Goal: Task Accomplishment & Management: Manage account settings

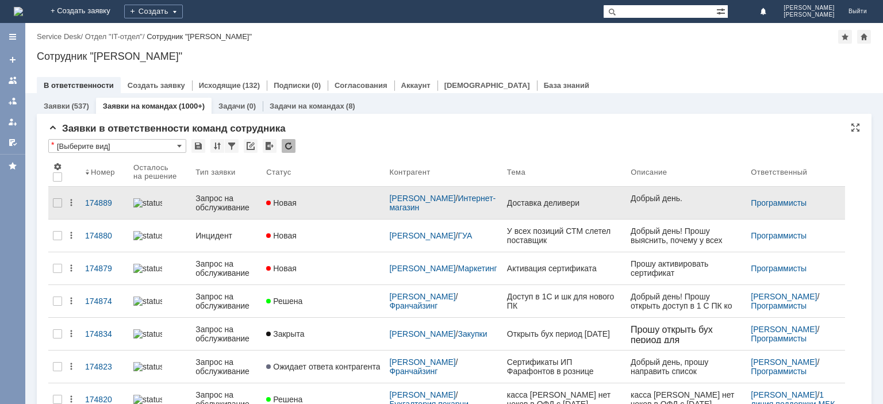
click at [230, 203] on div "Запрос на обслуживание" at bounding box center [226, 203] width 62 height 18
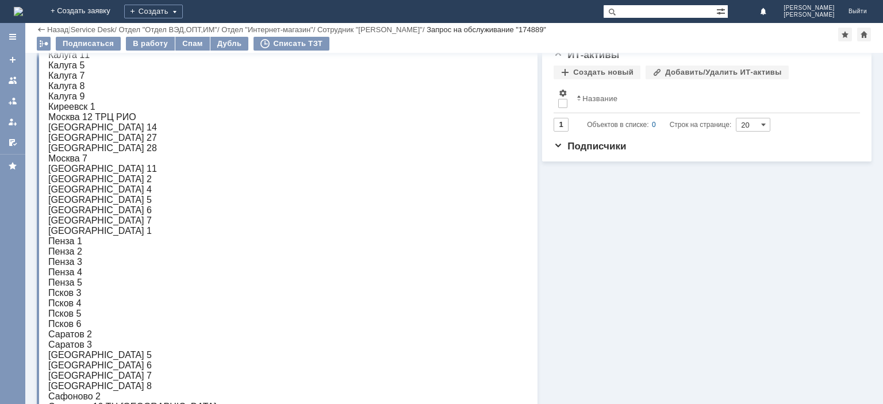
scroll to position [30, 0]
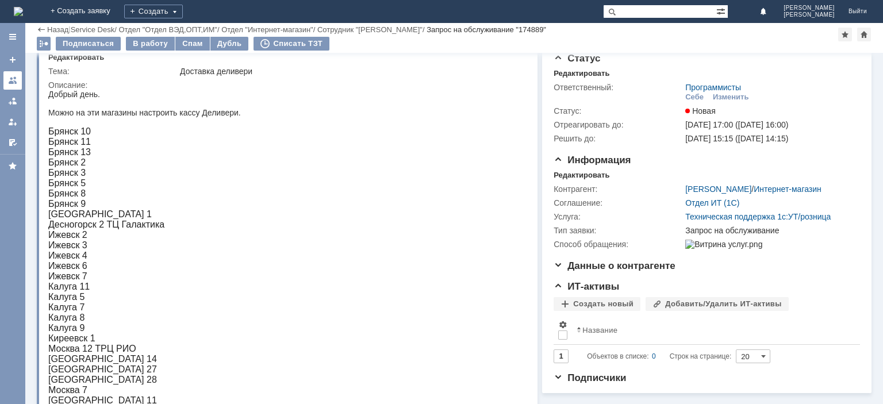
click at [13, 80] on div at bounding box center [12, 80] width 9 height 9
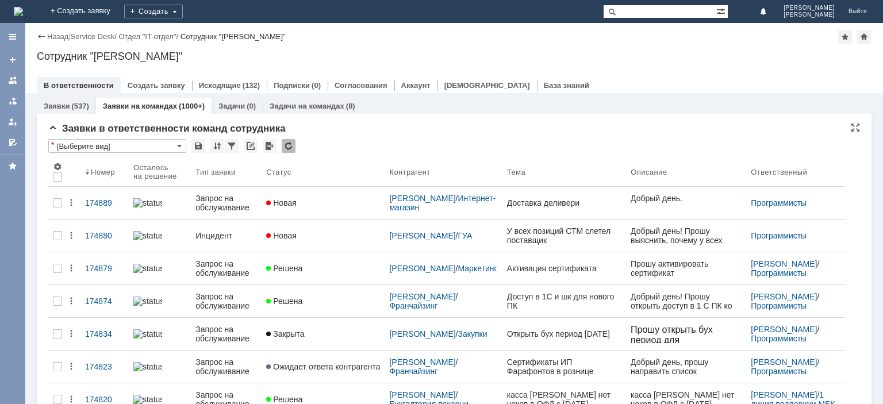
click at [284, 148] on div at bounding box center [289, 146] width 14 height 14
click at [285, 149] on div at bounding box center [289, 146] width 14 height 14
click at [289, 149] on div at bounding box center [289, 146] width 14 height 14
click at [289, 144] on div at bounding box center [289, 146] width 14 height 14
click at [291, 145] on div at bounding box center [289, 146] width 14 height 14
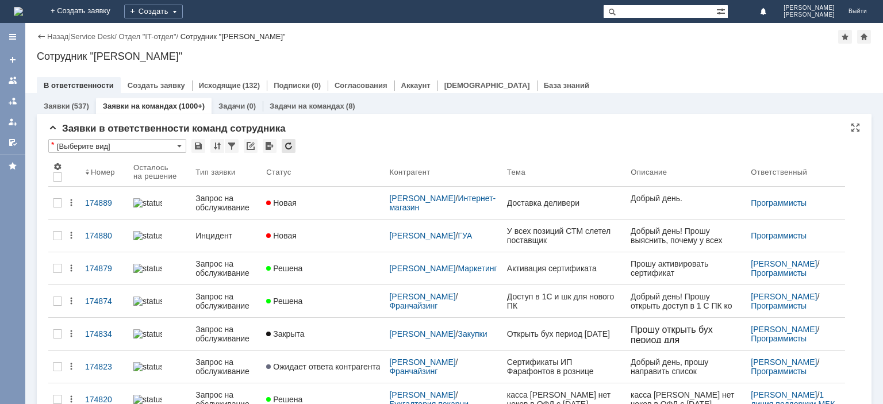
click at [284, 143] on div at bounding box center [289, 146] width 14 height 14
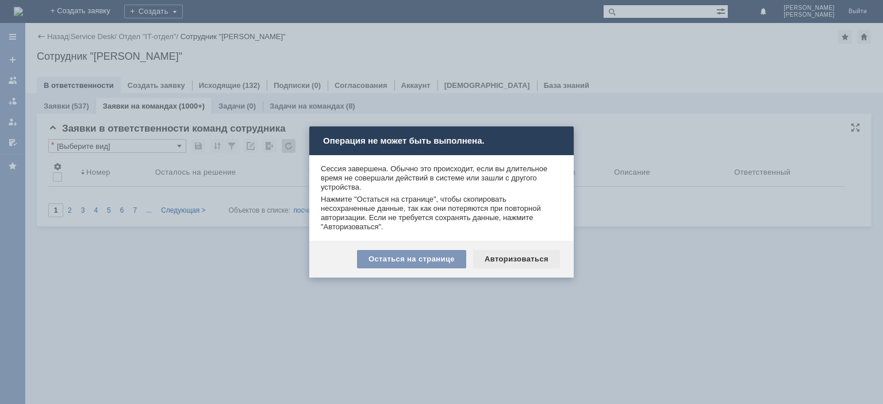
click at [516, 259] on div "Авторизоваться" at bounding box center [516, 259] width 87 height 18
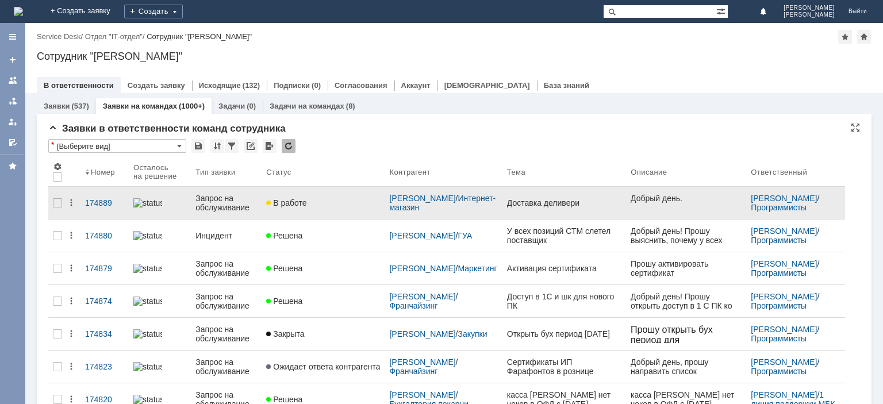
click at [237, 207] on div "Запрос на обслуживание" at bounding box center [226, 203] width 62 height 18
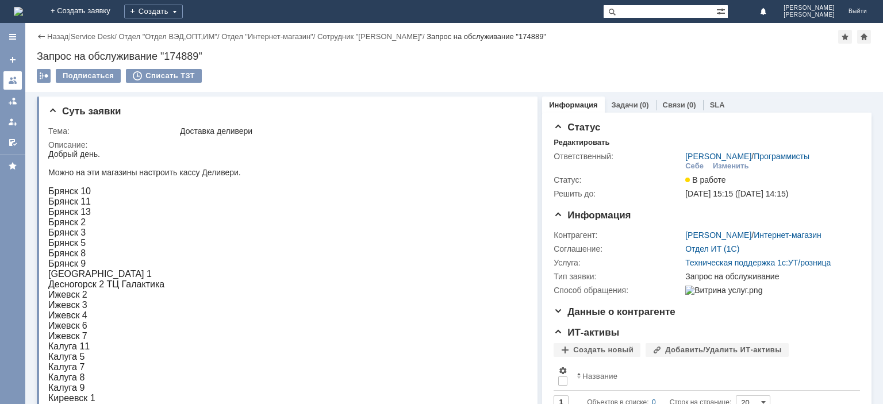
click at [9, 79] on div at bounding box center [12, 80] width 9 height 9
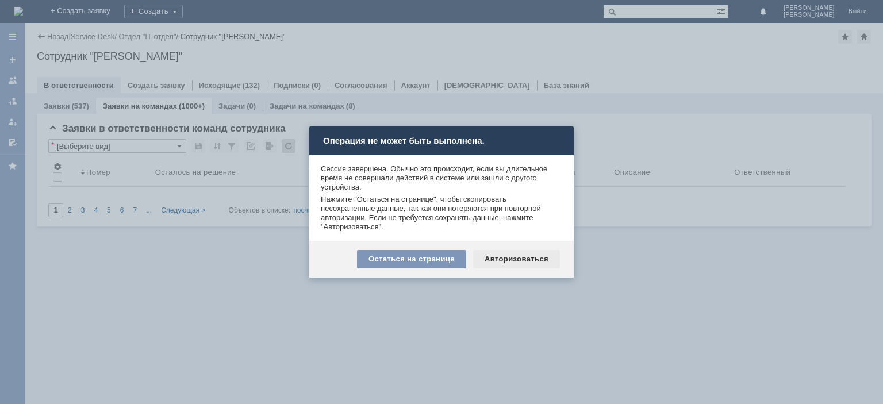
click at [517, 262] on div "Авторизоваться" at bounding box center [516, 259] width 87 height 18
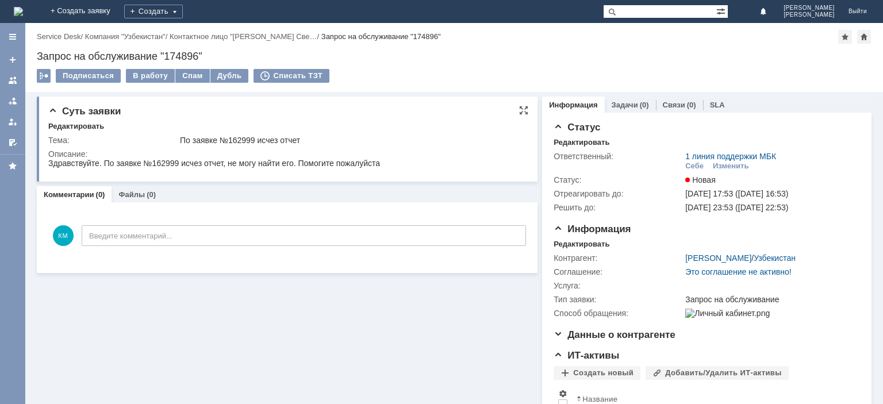
click at [166, 163] on div "Здравствуйте. По заявке №162999 исчез отчет, не могу найти его. Помогите пожалу…" at bounding box center [214, 163] width 332 height 9
copy div "162999"
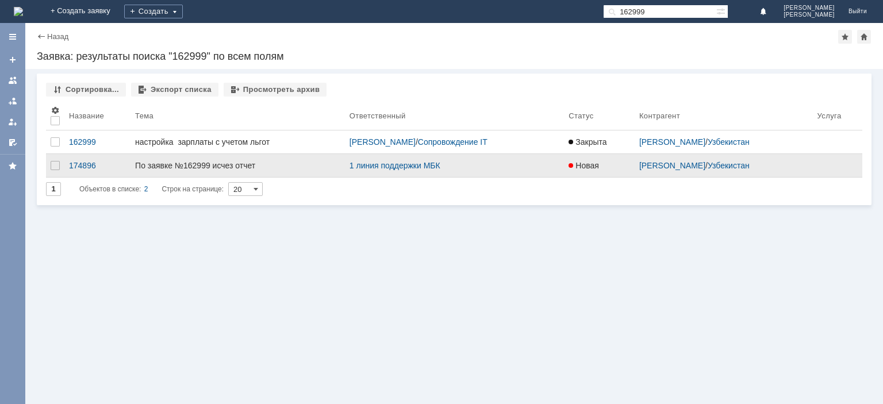
click at [209, 167] on div "По заявке №162999 исчез отчет" at bounding box center [237, 165] width 205 height 9
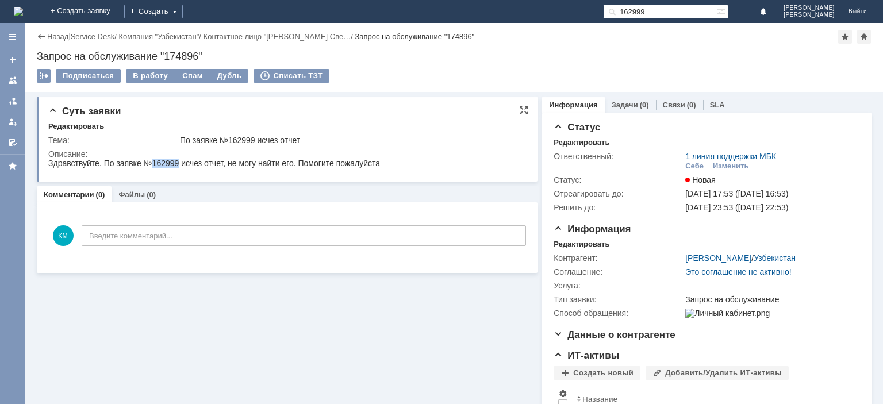
drag, startPoint x: 154, startPoint y: 164, endPoint x: 178, endPoint y: 162, distance: 24.2
click at [178, 162] on div "Здравствуйте. По заявке №162999 исчез отчет, не могу найти его. Помогите пожалу…" at bounding box center [214, 163] width 332 height 9
copy div "162999"
click at [643, 14] on input "162999" at bounding box center [659, 12] width 113 height 14
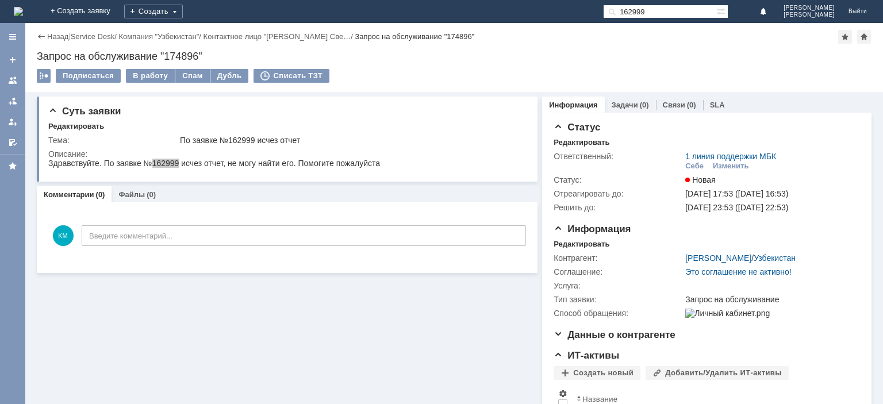
type input "162999"
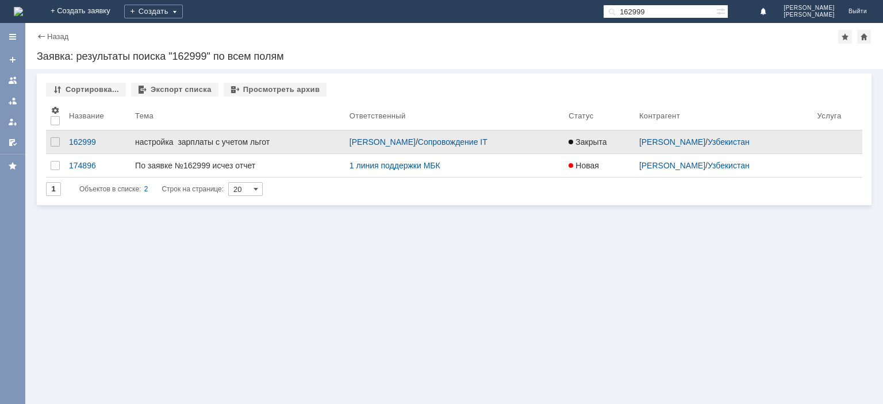
click at [219, 141] on div "настройка зарплаты с учетом льгот" at bounding box center [237, 141] width 205 height 9
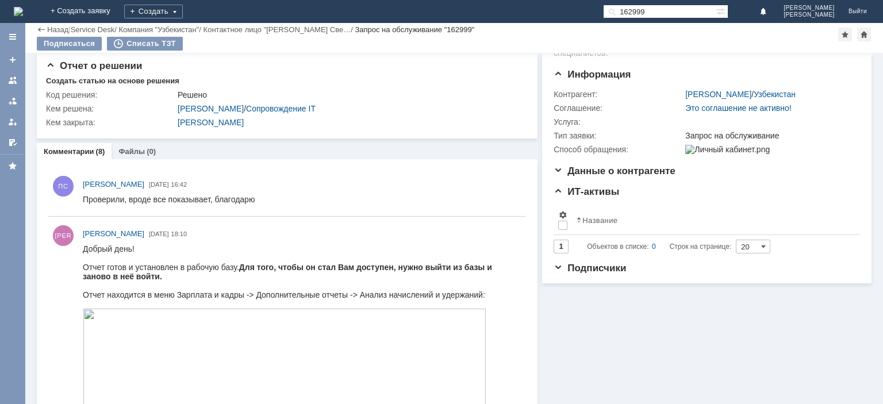
scroll to position [57, 0]
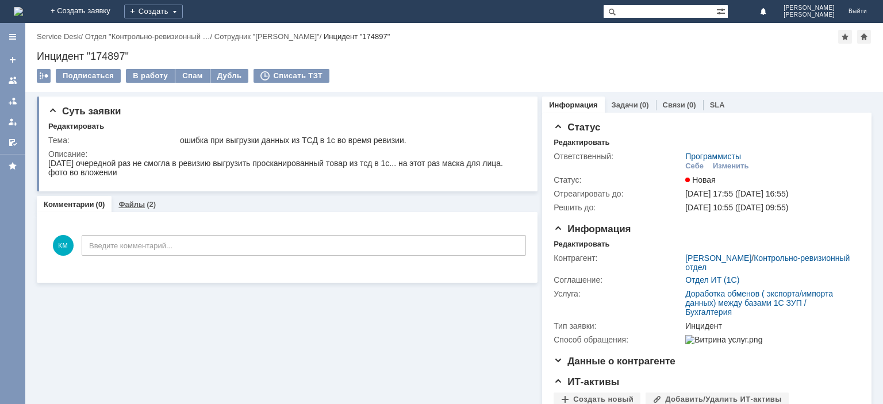
click at [145, 199] on div "Файлы (2)" at bounding box center [137, 204] width 51 height 17
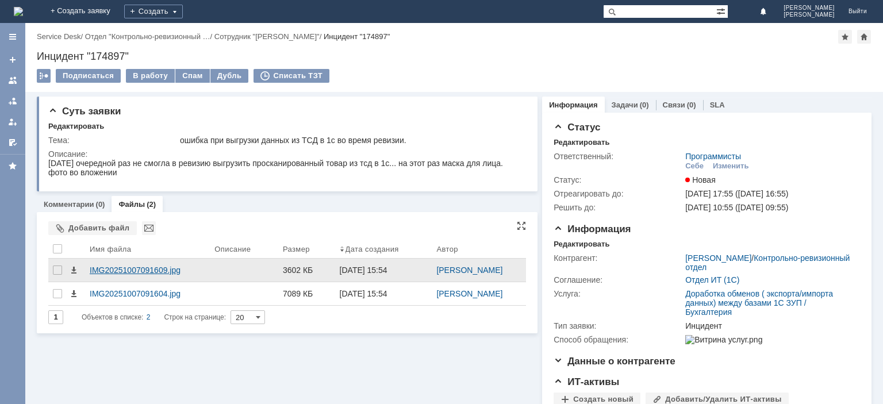
click at [154, 266] on div "IMG20251007091609.jpg" at bounding box center [148, 270] width 116 height 9
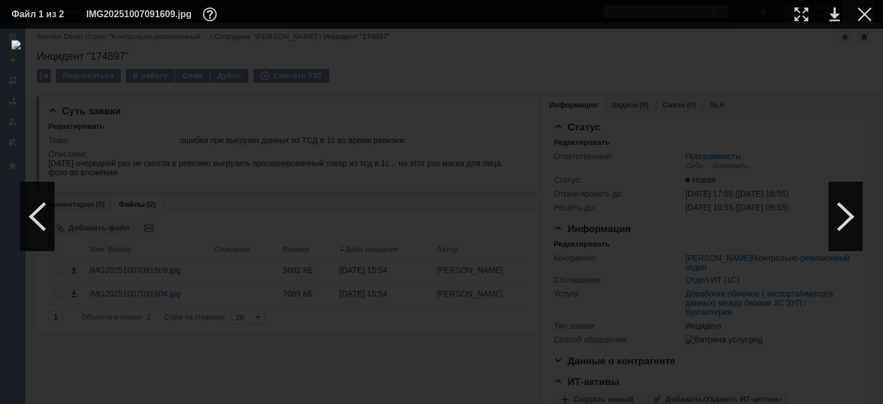
click at [868, 16] on div at bounding box center [865, 14] width 14 height 14
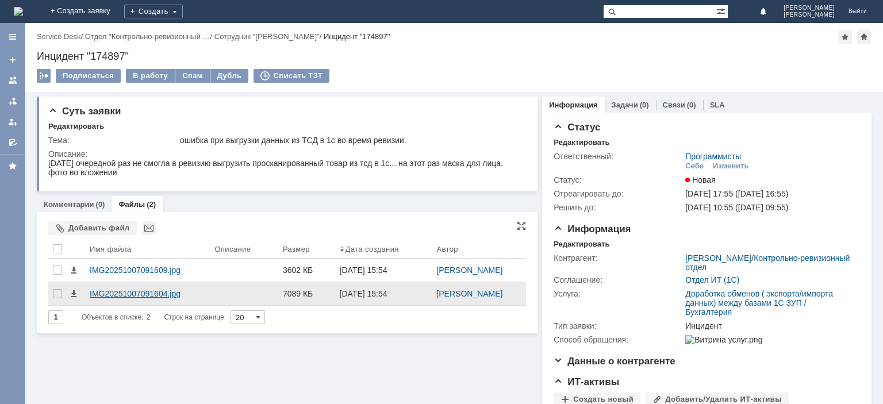
click at [118, 297] on div "IMG20251007091604.jpg" at bounding box center [148, 293] width 116 height 9
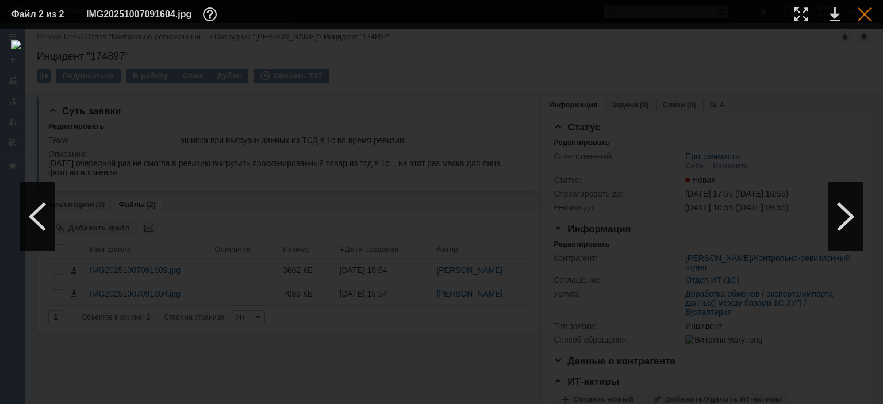
click at [863, 16] on div at bounding box center [865, 14] width 14 height 14
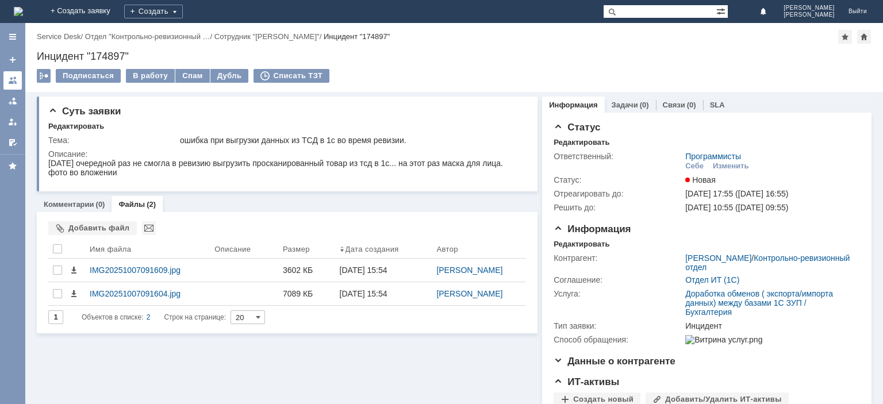
click at [15, 80] on div at bounding box center [12, 80] width 9 height 9
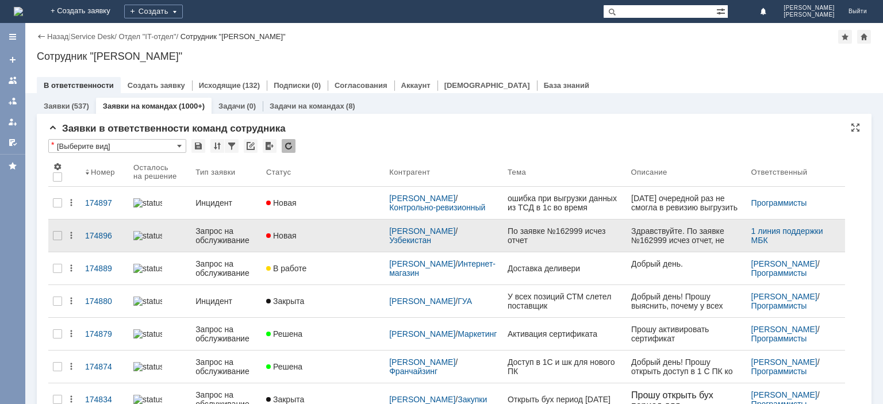
click at [220, 237] on div "Запрос на обслуживание" at bounding box center [226, 235] width 62 height 18
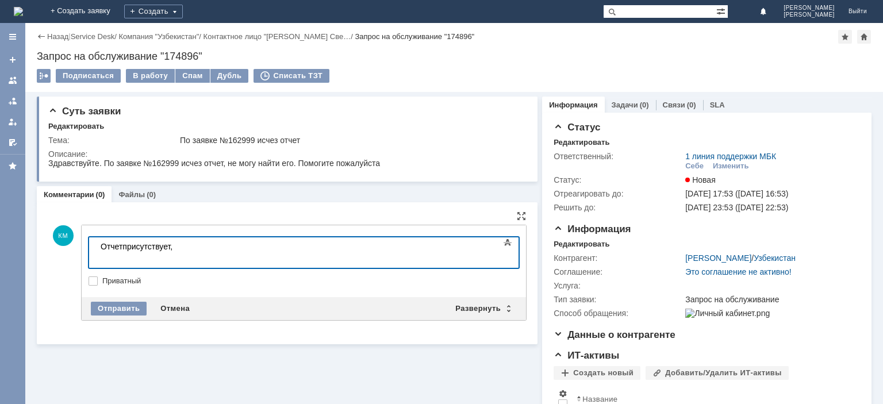
click at [123, 246] on body "Отчетприсутствует," at bounding box center [182, 251] width 172 height 28
click at [190, 251] on body "Отчет присутствует," at bounding box center [182, 251] width 172 height 28
click at [126, 303] on div "Отправить" at bounding box center [119, 309] width 56 height 14
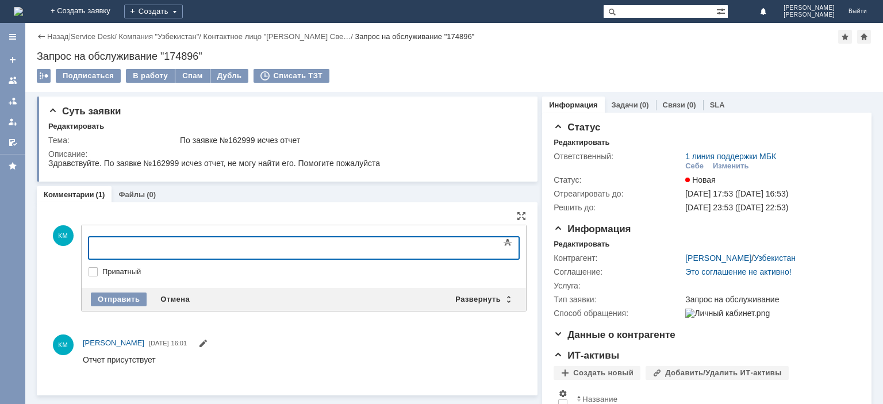
click at [109, 247] on div at bounding box center [182, 246] width 163 height 9
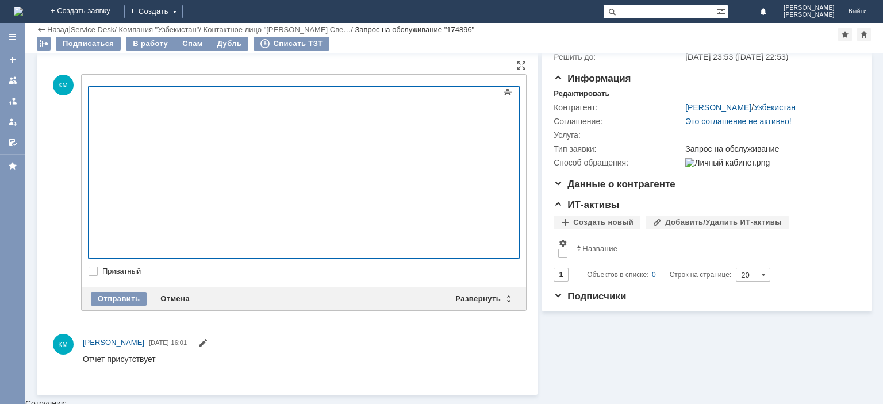
scroll to position [106, 0]
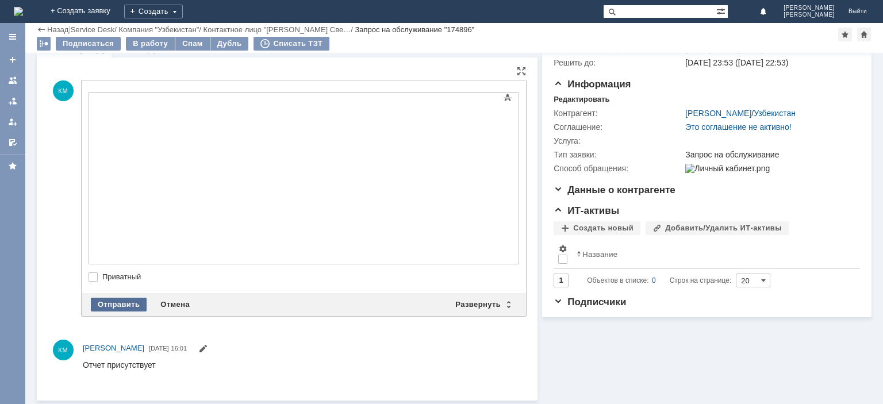
click at [128, 302] on div "Отправить" at bounding box center [119, 305] width 56 height 14
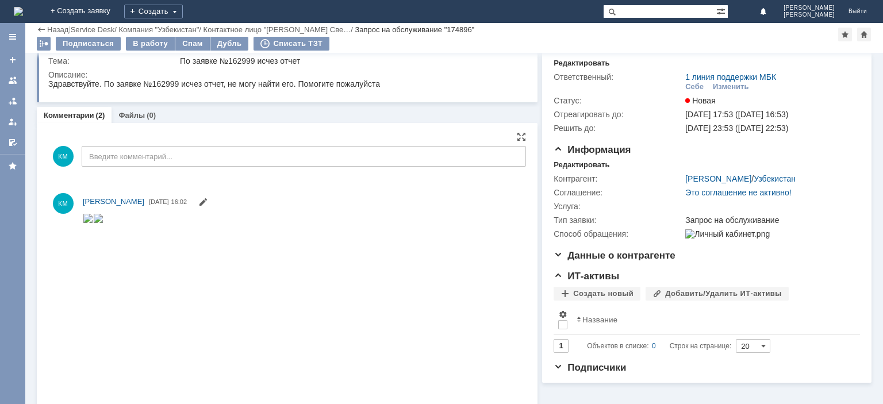
scroll to position [272, 0]
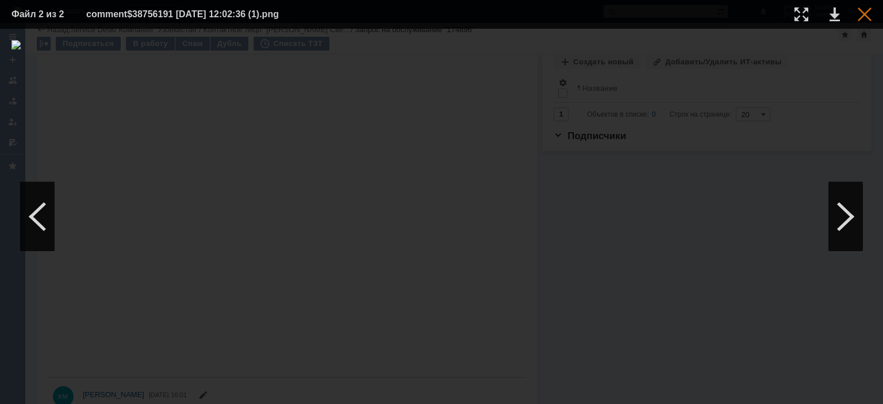
click at [868, 17] on div at bounding box center [865, 14] width 14 height 14
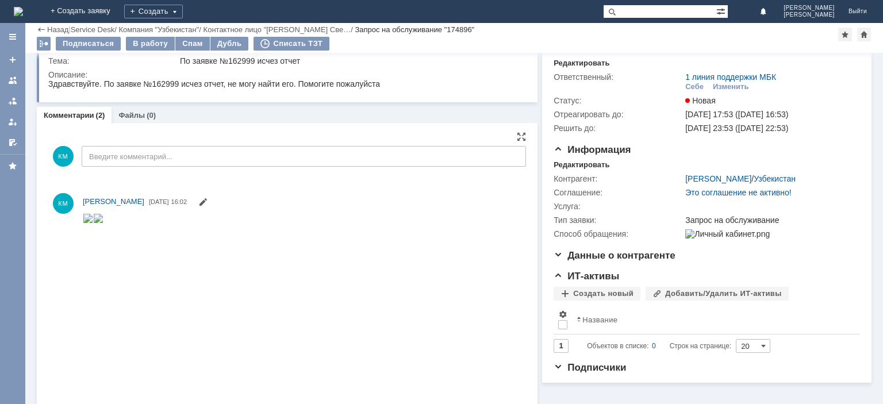
scroll to position [0, 0]
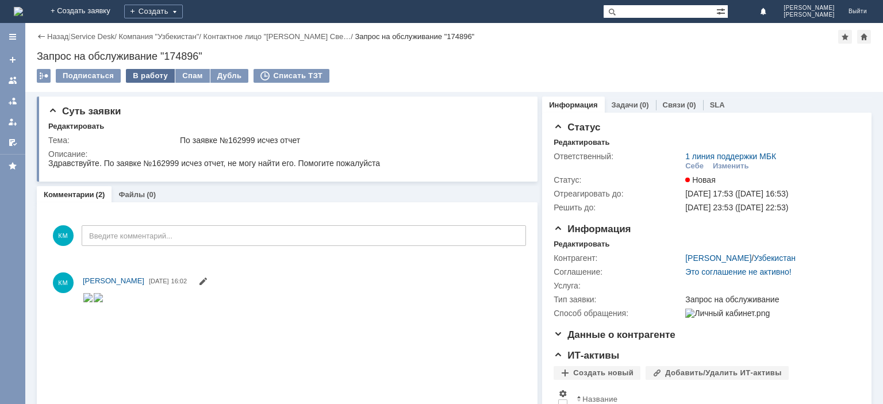
click at [147, 74] on div "В работу" at bounding box center [150, 76] width 49 height 14
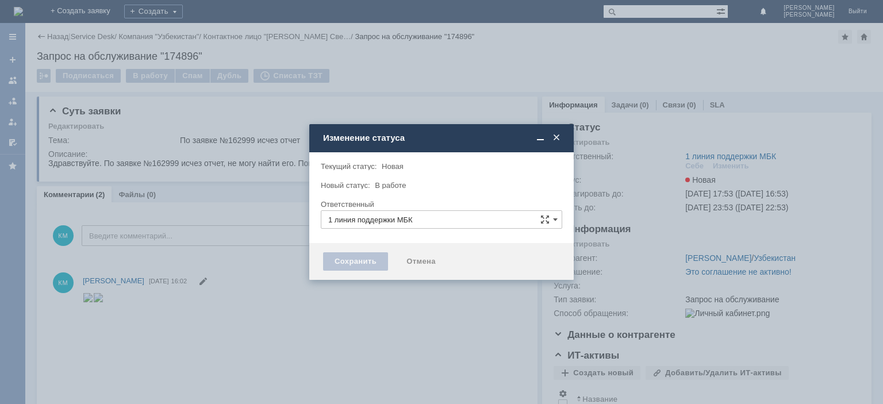
type input "Калиниченко Максим"
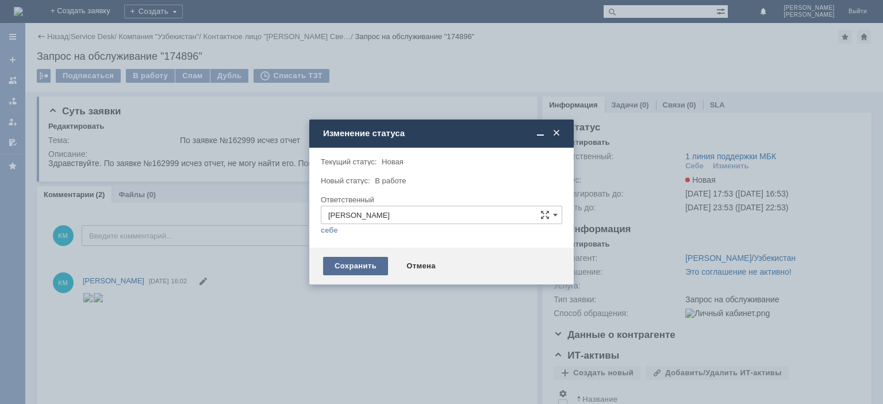
click at [360, 263] on div "Сохранить" at bounding box center [355, 266] width 65 height 18
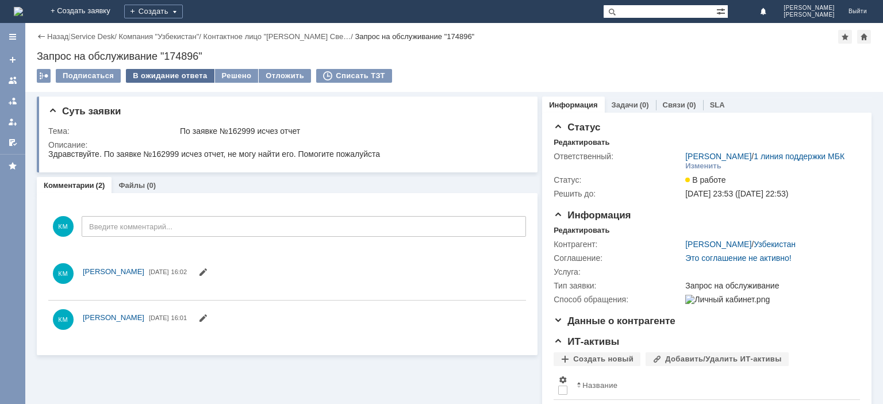
click at [170, 79] on div "В ожидание ответа" at bounding box center [170, 76] width 88 height 14
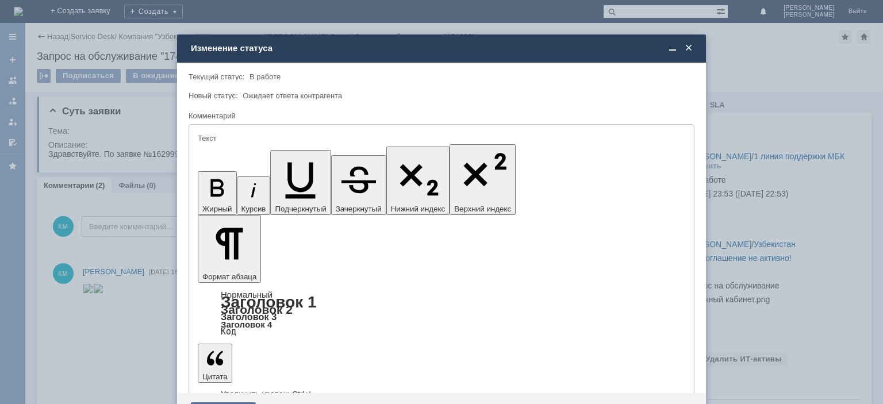
click at [221, 402] on div "Сохранить" at bounding box center [223, 411] width 65 height 18
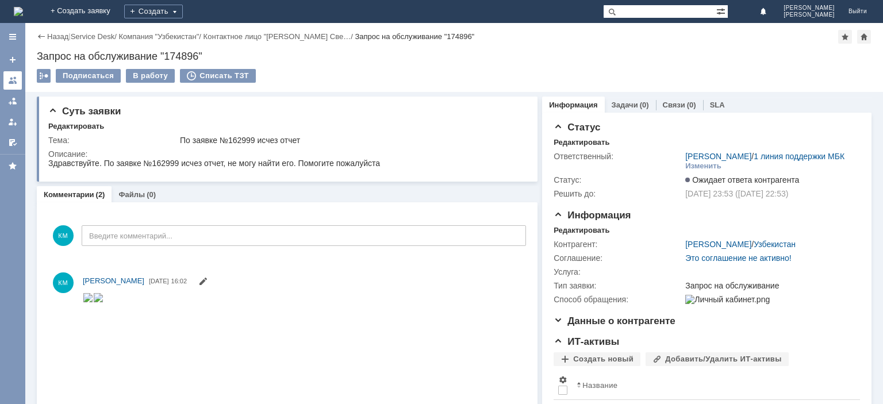
click at [14, 80] on div at bounding box center [12, 80] width 9 height 9
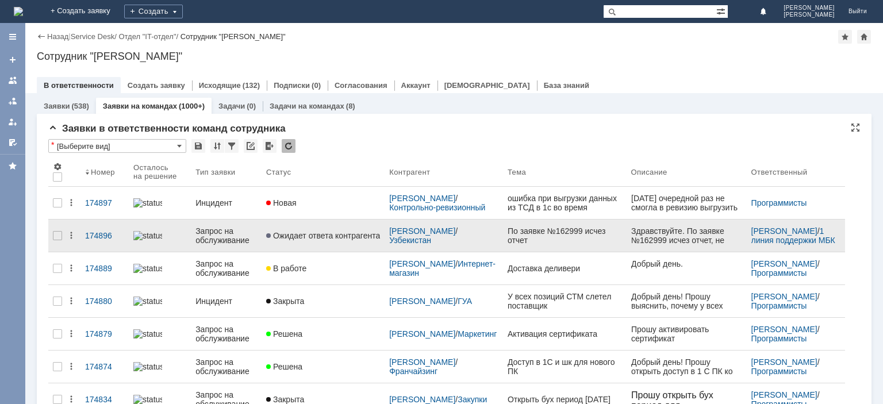
click at [218, 238] on div "Запрос на обслуживание" at bounding box center [226, 235] width 62 height 18
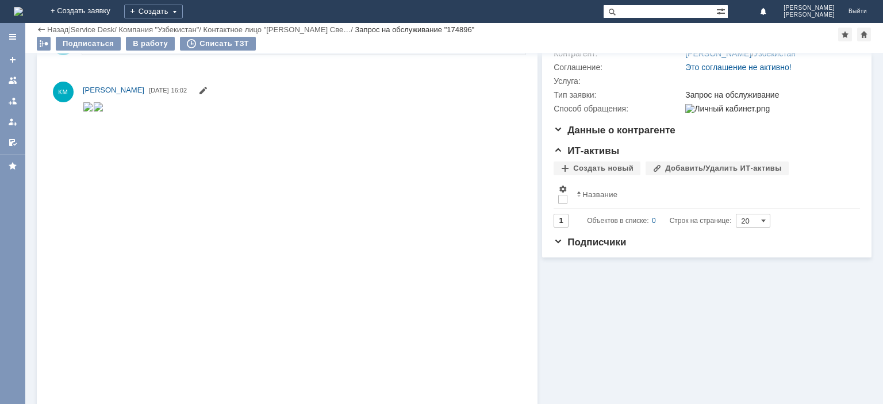
scroll to position [317, 0]
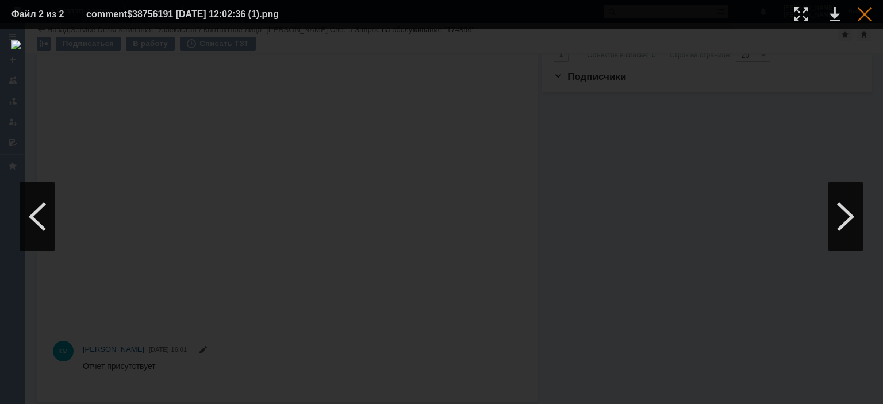
click at [863, 14] on div at bounding box center [865, 14] width 14 height 14
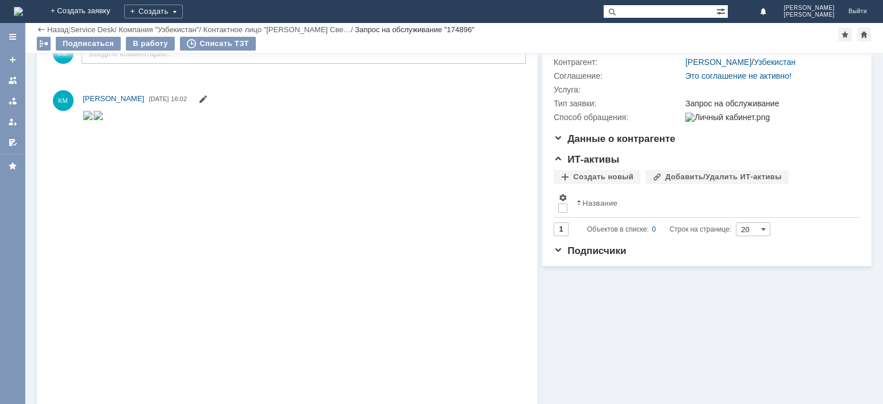
scroll to position [0, 0]
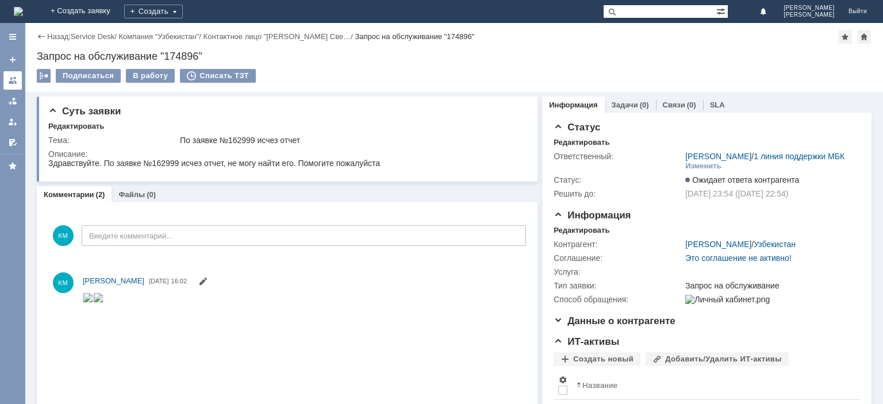
click at [14, 78] on div at bounding box center [12, 80] width 9 height 9
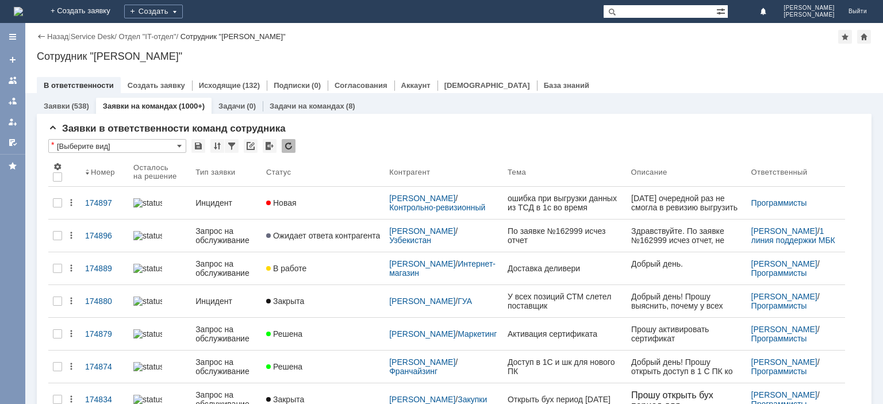
click at [285, 143] on div at bounding box center [289, 146] width 14 height 14
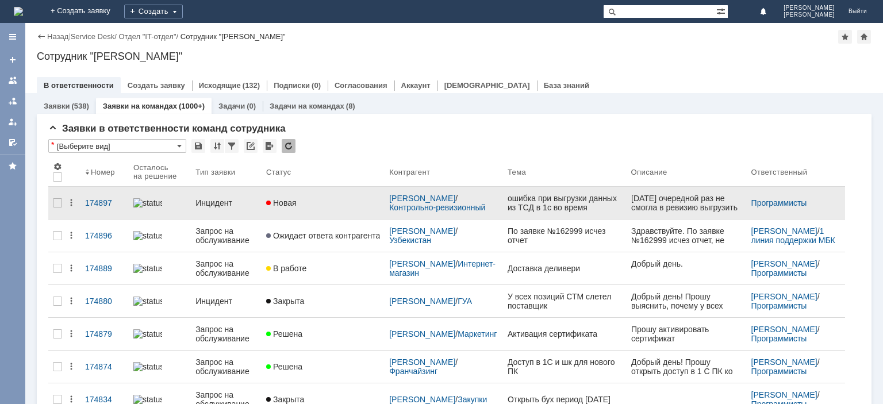
click at [225, 198] on div "Инцидент" at bounding box center [226, 202] width 62 height 9
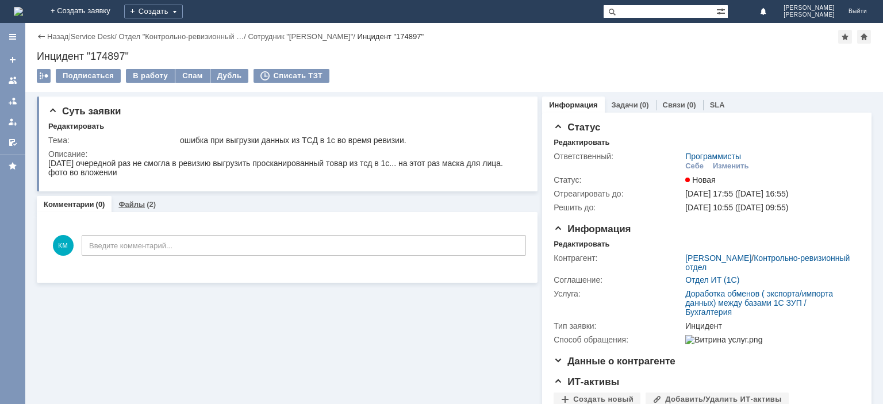
click at [147, 206] on div "(2)" at bounding box center [151, 204] width 9 height 9
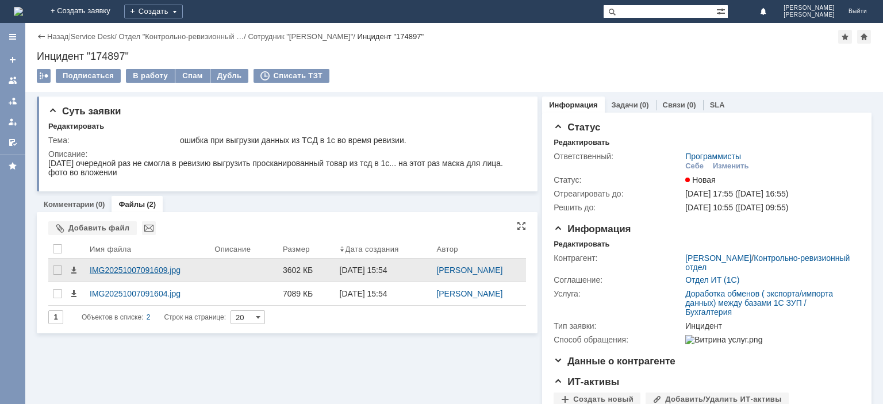
click at [130, 266] on div "IMG20251007091609.jpg" at bounding box center [148, 270] width 116 height 9
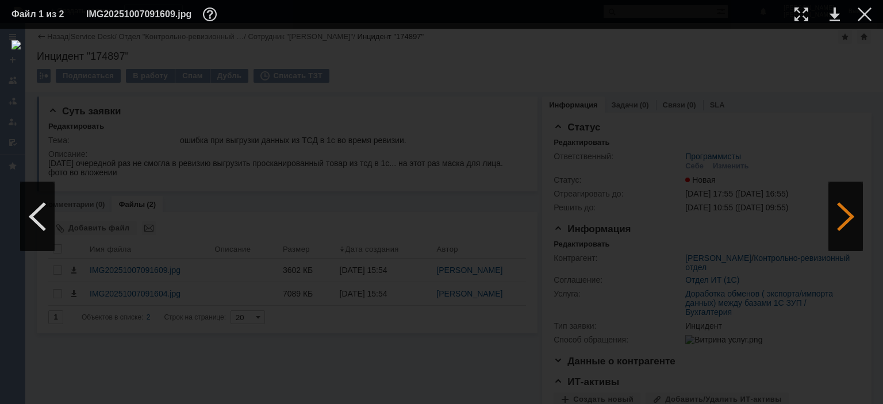
click at [850, 201] on div at bounding box center [845, 216] width 34 height 69
click at [867, 13] on div at bounding box center [865, 14] width 14 height 14
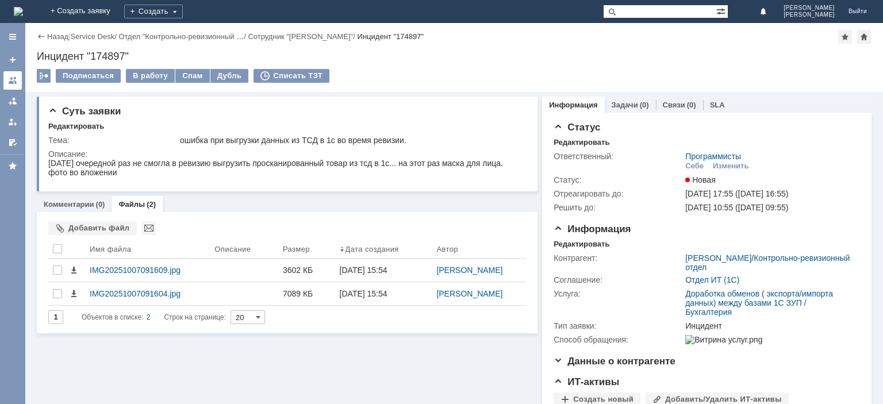
click at [8, 80] on div at bounding box center [12, 80] width 9 height 9
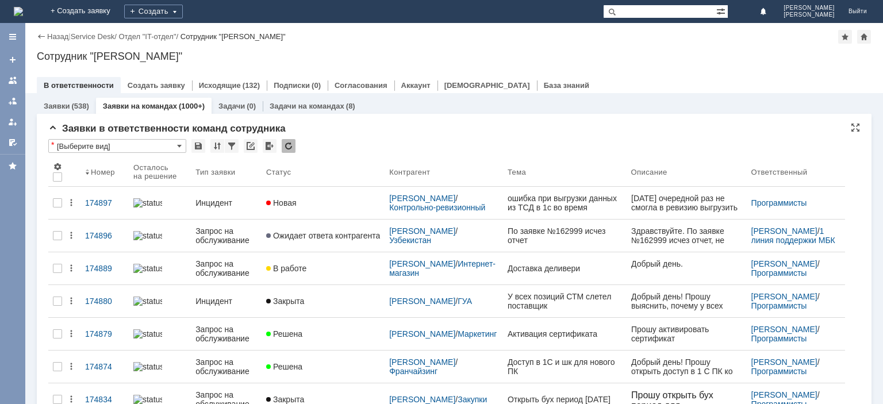
click at [289, 147] on div at bounding box center [289, 146] width 14 height 14
click at [289, 148] on div at bounding box center [289, 146] width 14 height 14
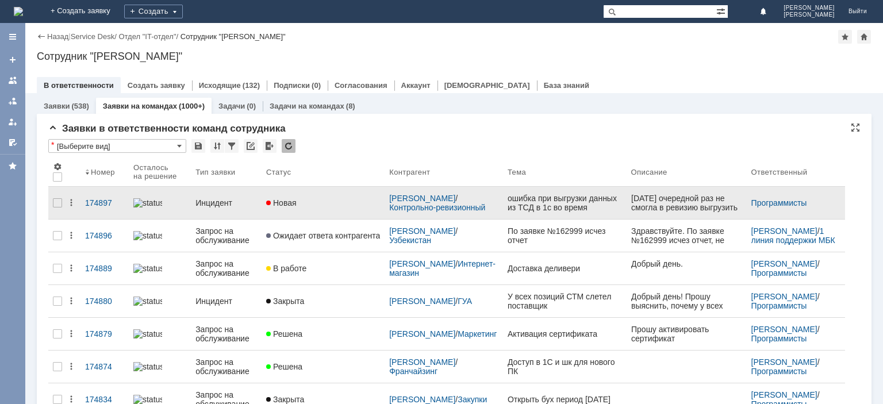
click at [221, 199] on div "Инцидент" at bounding box center [226, 202] width 62 height 9
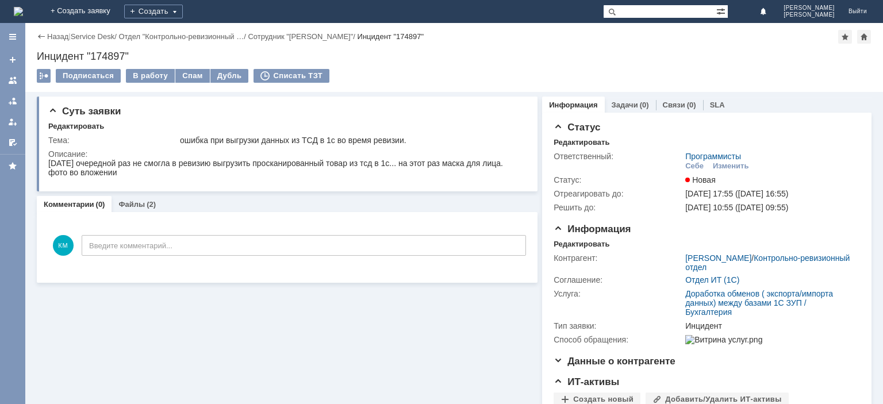
click at [102, 56] on div "Инцидент "174897"" at bounding box center [454, 56] width 835 height 11
copy div "174897"
click at [20, 80] on link at bounding box center [12, 80] width 18 height 18
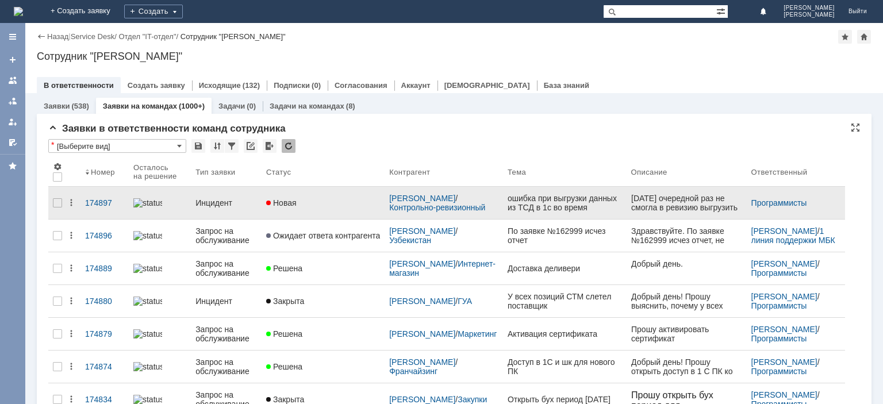
click at [227, 199] on div "Инцидент" at bounding box center [226, 202] width 62 height 9
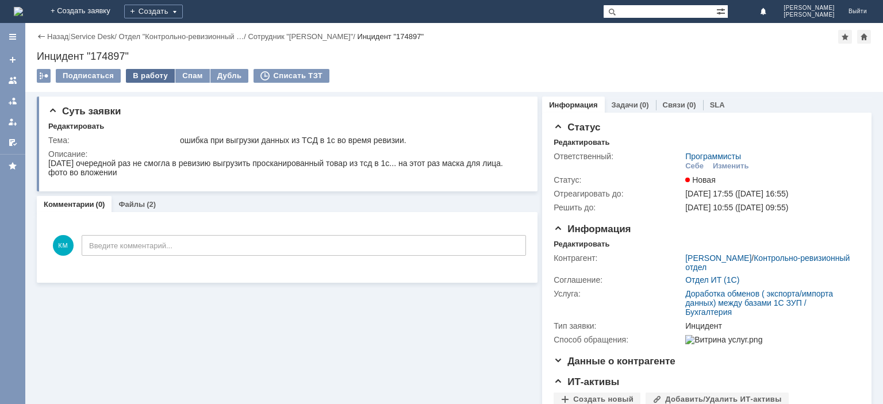
click at [148, 74] on div "В работу" at bounding box center [150, 76] width 49 height 14
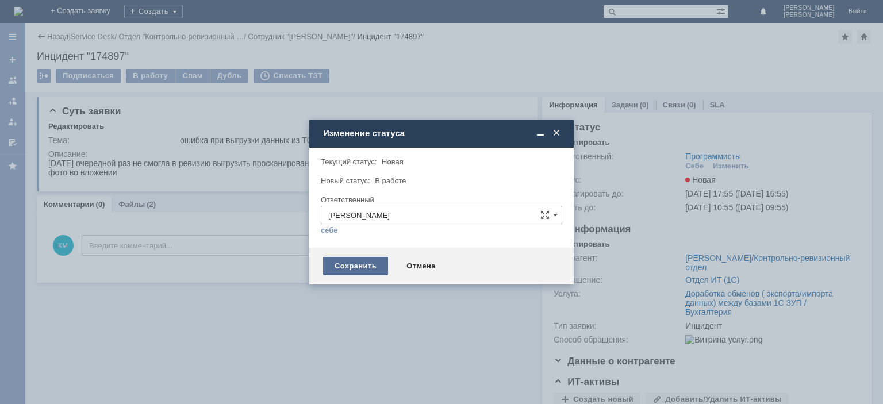
click at [351, 270] on div "Сохранить" at bounding box center [355, 266] width 65 height 18
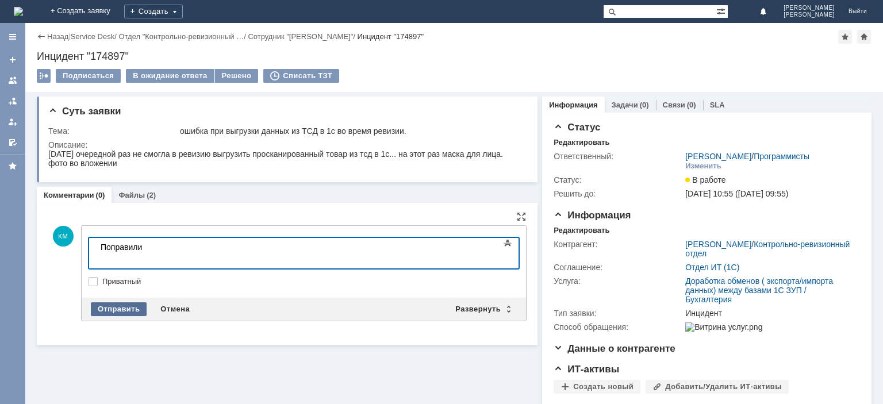
click at [105, 304] on div "Отправить" at bounding box center [119, 309] width 56 height 14
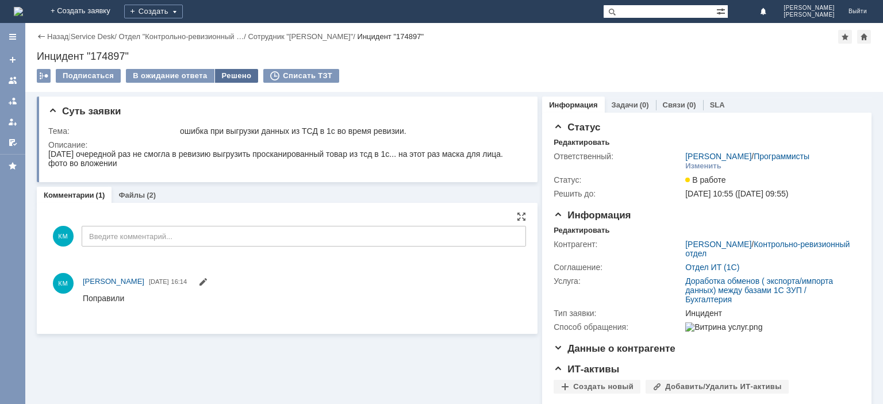
click at [247, 72] on div "Решено" at bounding box center [237, 76] width 44 height 14
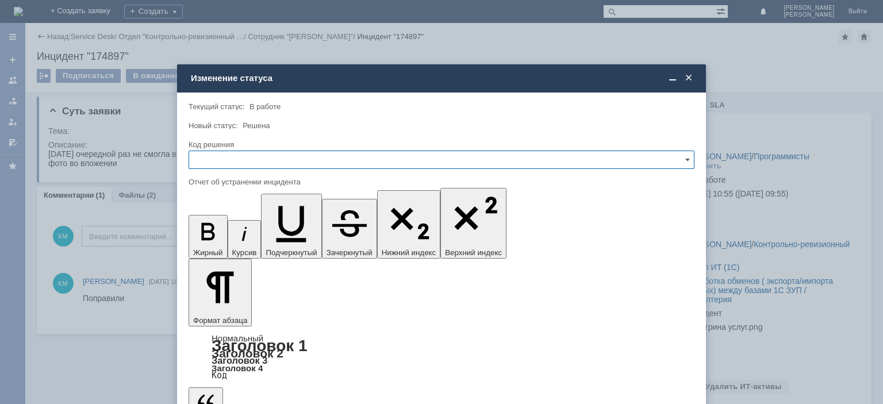
click at [217, 154] on input "text" at bounding box center [442, 160] width 506 height 18
click at [206, 241] on span "Решено" at bounding box center [441, 237] width 491 height 9
type input "Решено"
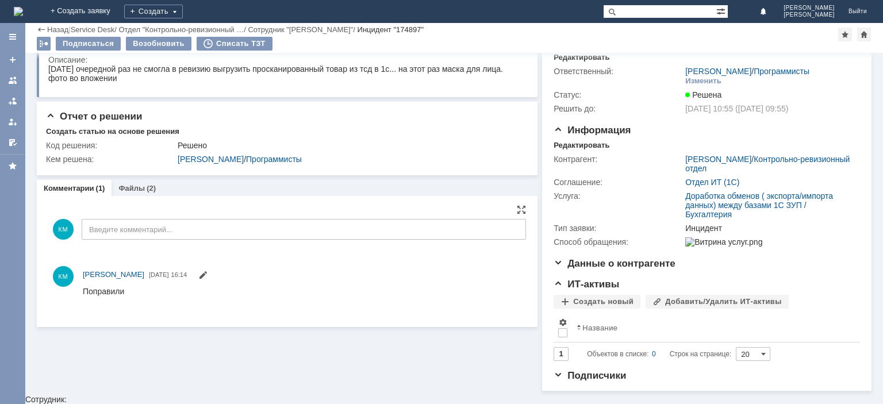
scroll to position [45, 0]
click at [16, 79] on div at bounding box center [12, 80] width 9 height 9
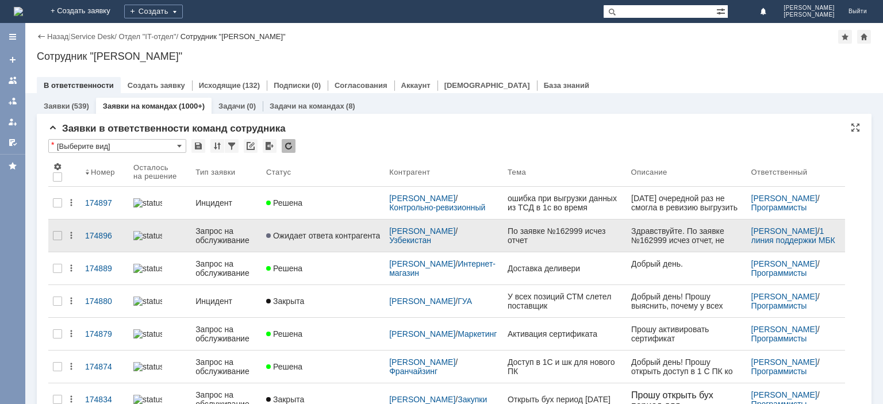
click at [218, 230] on div "Запрос на обслуживание" at bounding box center [226, 235] width 62 height 18
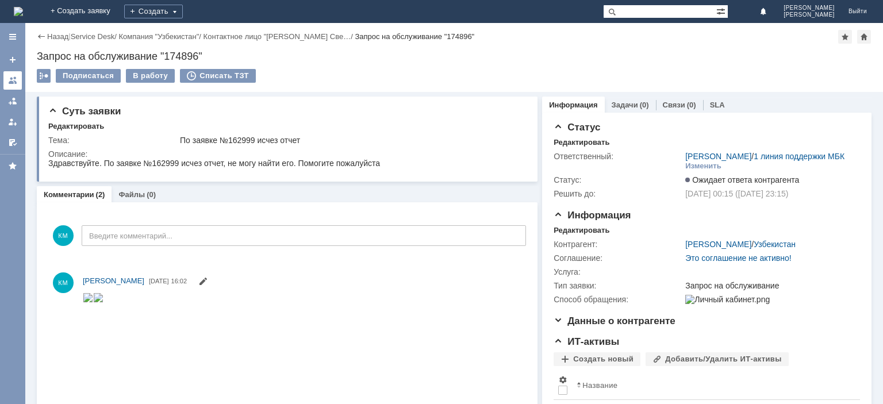
click at [7, 75] on link at bounding box center [12, 80] width 18 height 18
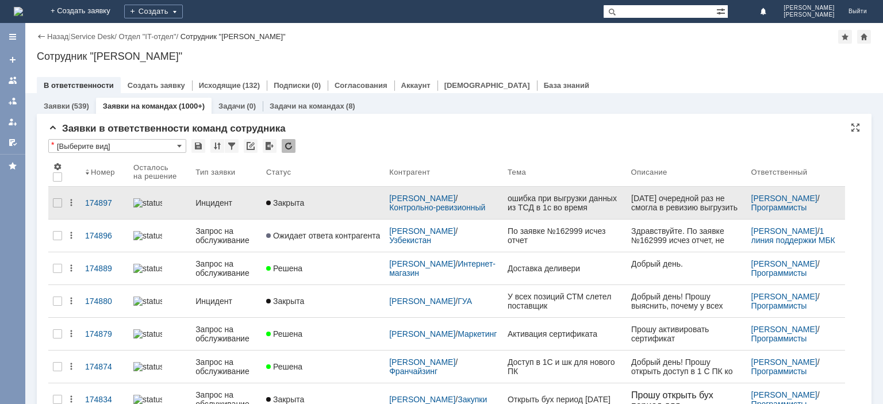
click at [210, 199] on div "Инцидент" at bounding box center [226, 202] width 62 height 9
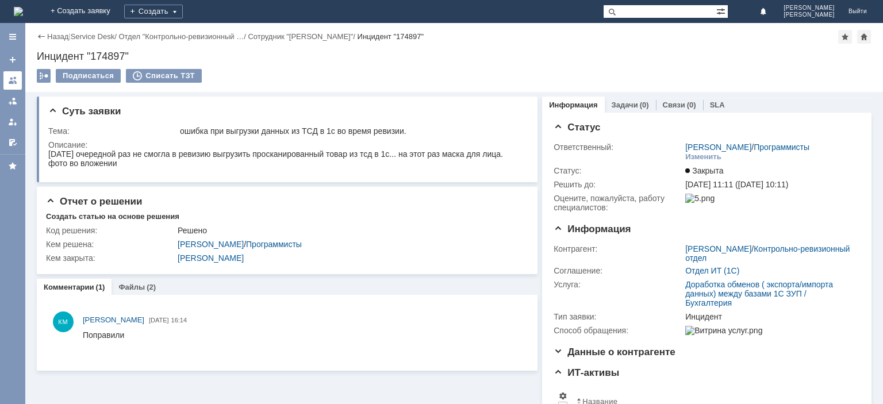
click at [16, 79] on div at bounding box center [12, 80] width 9 height 9
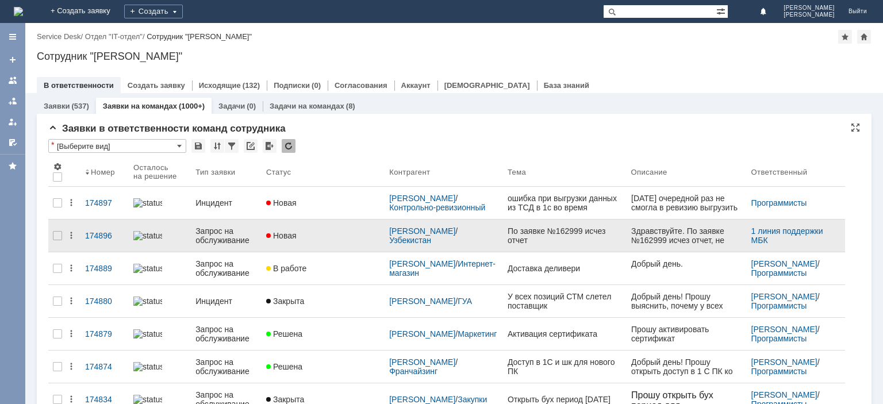
click at [224, 230] on div "Запрос на обслуживание" at bounding box center [226, 235] width 62 height 18
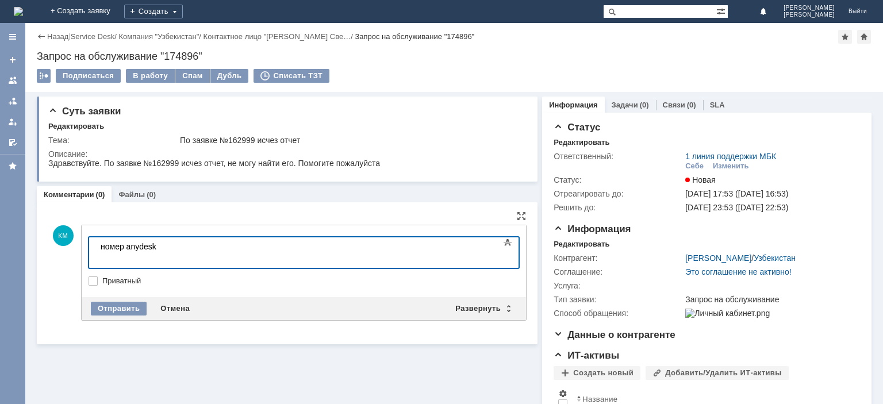
drag, startPoint x: 174, startPoint y: 247, endPoint x: 95, endPoint y: 251, distance: 78.8
click at [96, 251] on html "номер anydesk" at bounding box center [182, 251] width 172 height 28
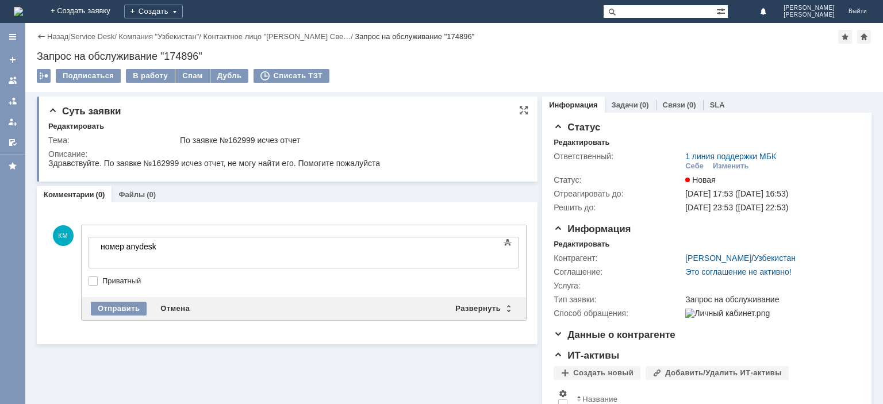
click at [166, 167] on div "Здравствуйте. По заявке №162999 исчез отчет, не могу найти его. Помогите пожалу…" at bounding box center [214, 163] width 332 height 9
copy div "162999"
type input "162999"
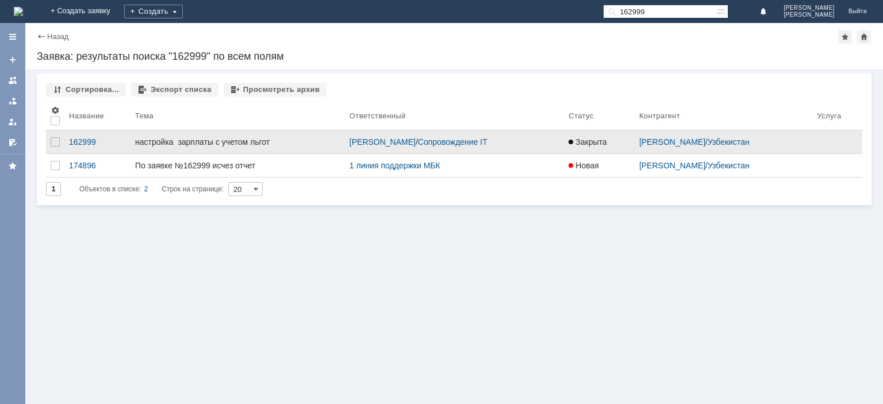
click at [164, 142] on div "настройка зарплаты с учетом льгот" at bounding box center [237, 141] width 205 height 9
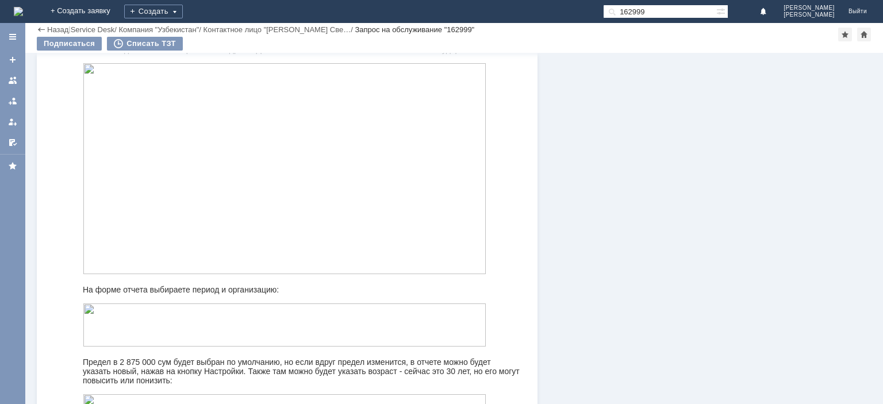
scroll to position [245, 0]
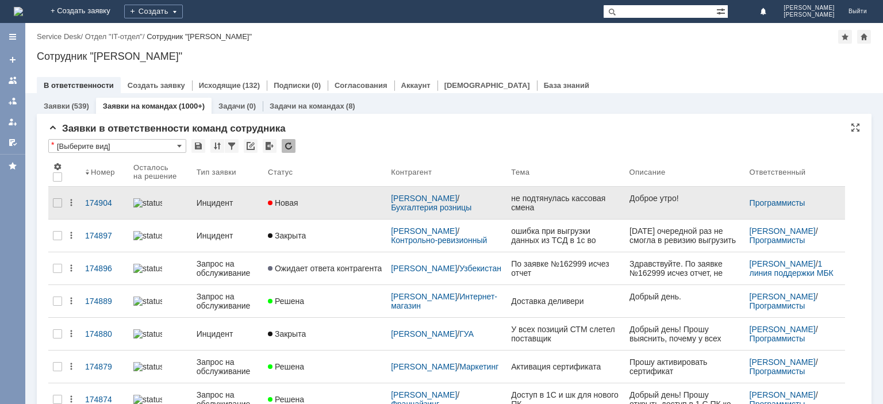
click at [222, 198] on div "Инцидент" at bounding box center [228, 202] width 62 height 9
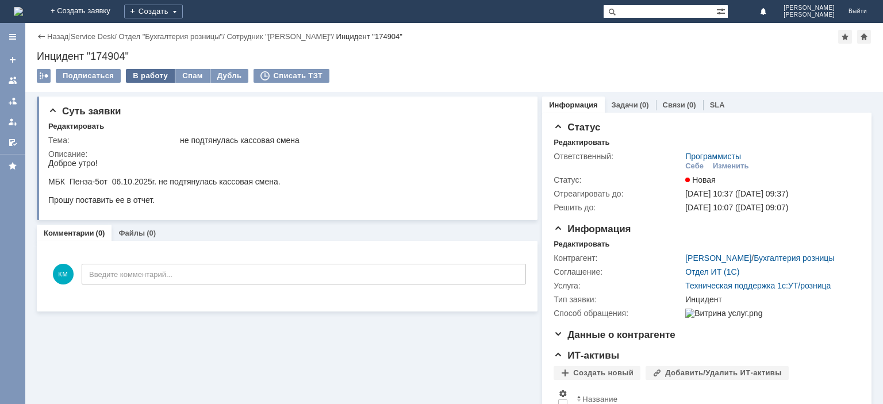
click at [144, 75] on div "В работу" at bounding box center [150, 76] width 49 height 14
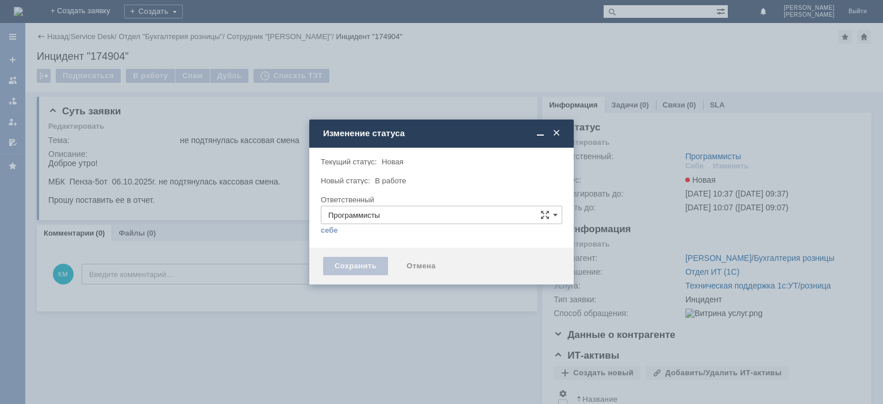
type input "[PERSON_NAME]"
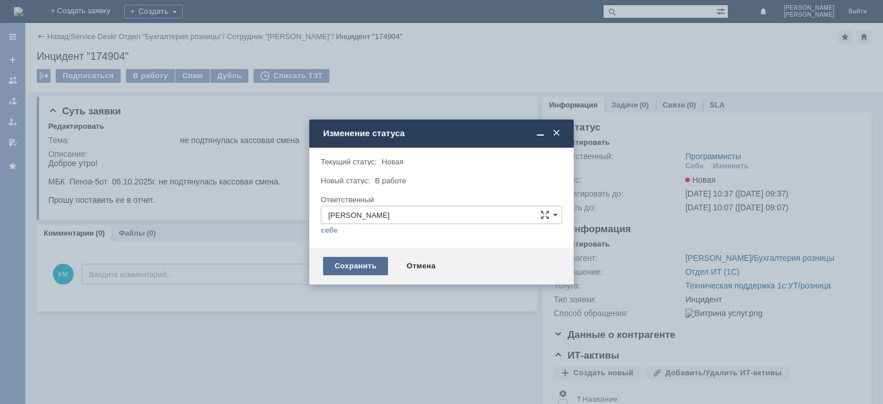
click at [355, 263] on div "Сохранить" at bounding box center [355, 266] width 65 height 18
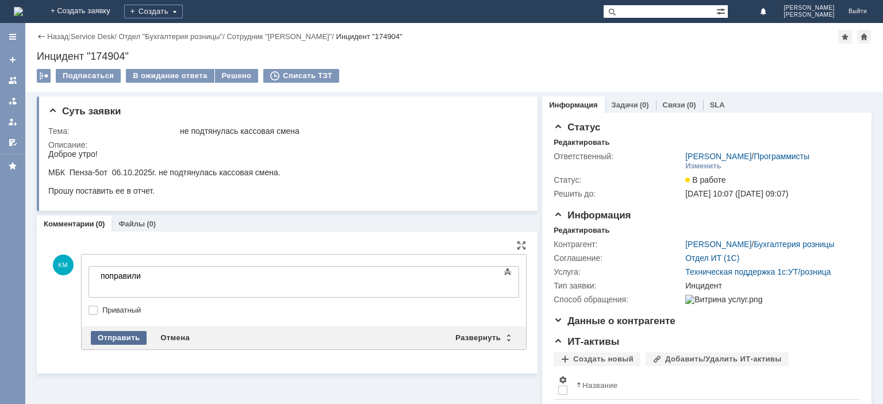
click at [114, 339] on div "Отправить" at bounding box center [119, 338] width 56 height 14
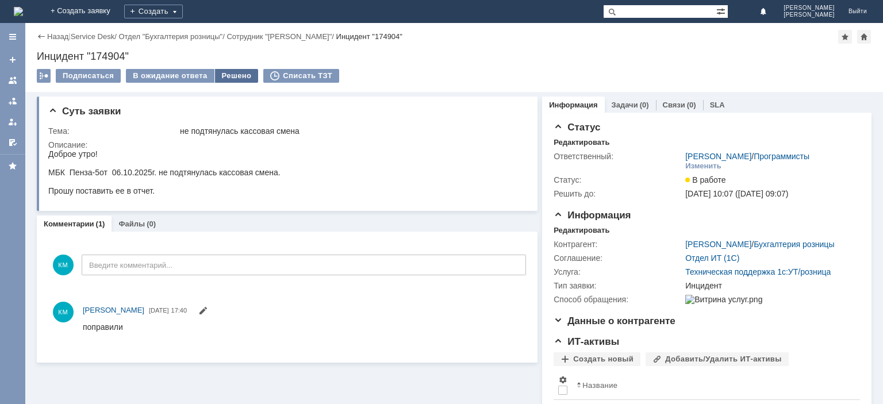
click at [229, 76] on div "Решено" at bounding box center [237, 76] width 44 height 14
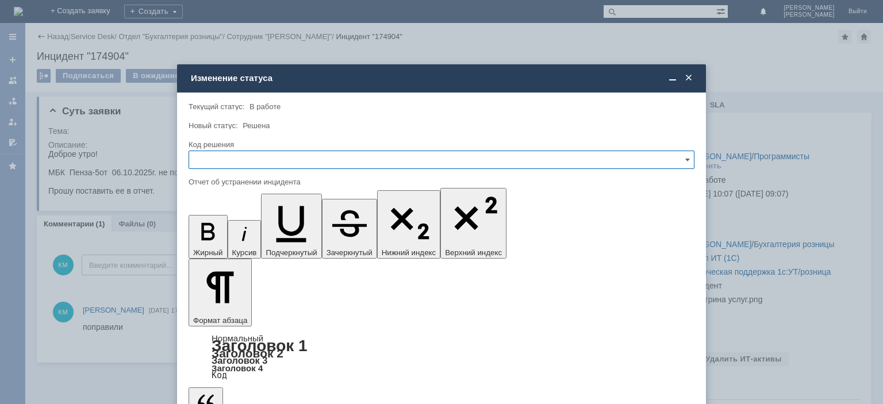
click at [243, 157] on input "text" at bounding box center [442, 160] width 506 height 18
click at [221, 232] on div "Решено" at bounding box center [441, 238] width 505 height 18
type input "Решено"
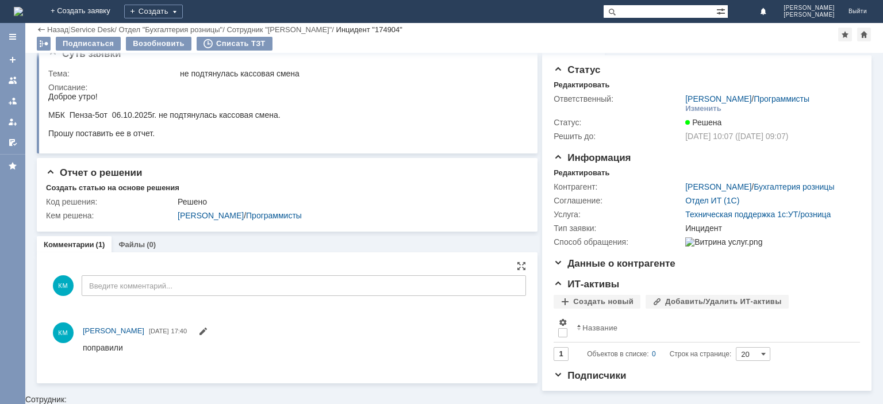
scroll to position [17, 0]
click at [17, 83] on div at bounding box center [12, 80] width 9 height 9
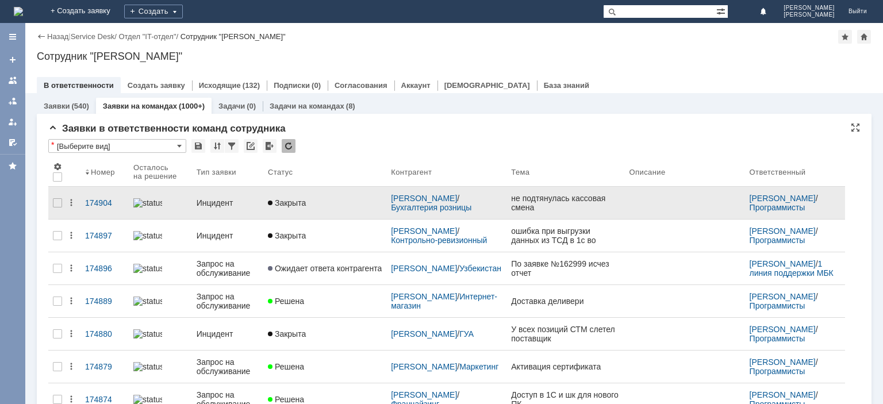
click at [227, 200] on div "Инцидент" at bounding box center [228, 202] width 62 height 9
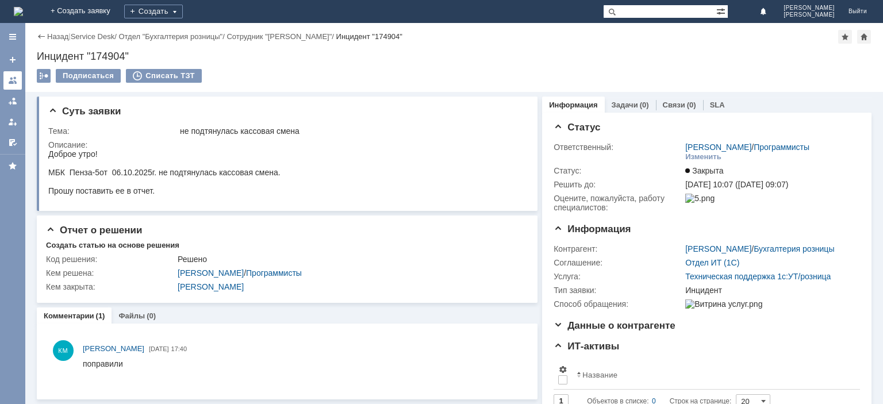
click at [18, 81] on link at bounding box center [12, 80] width 18 height 18
